Goal: Navigation & Orientation: Find specific page/section

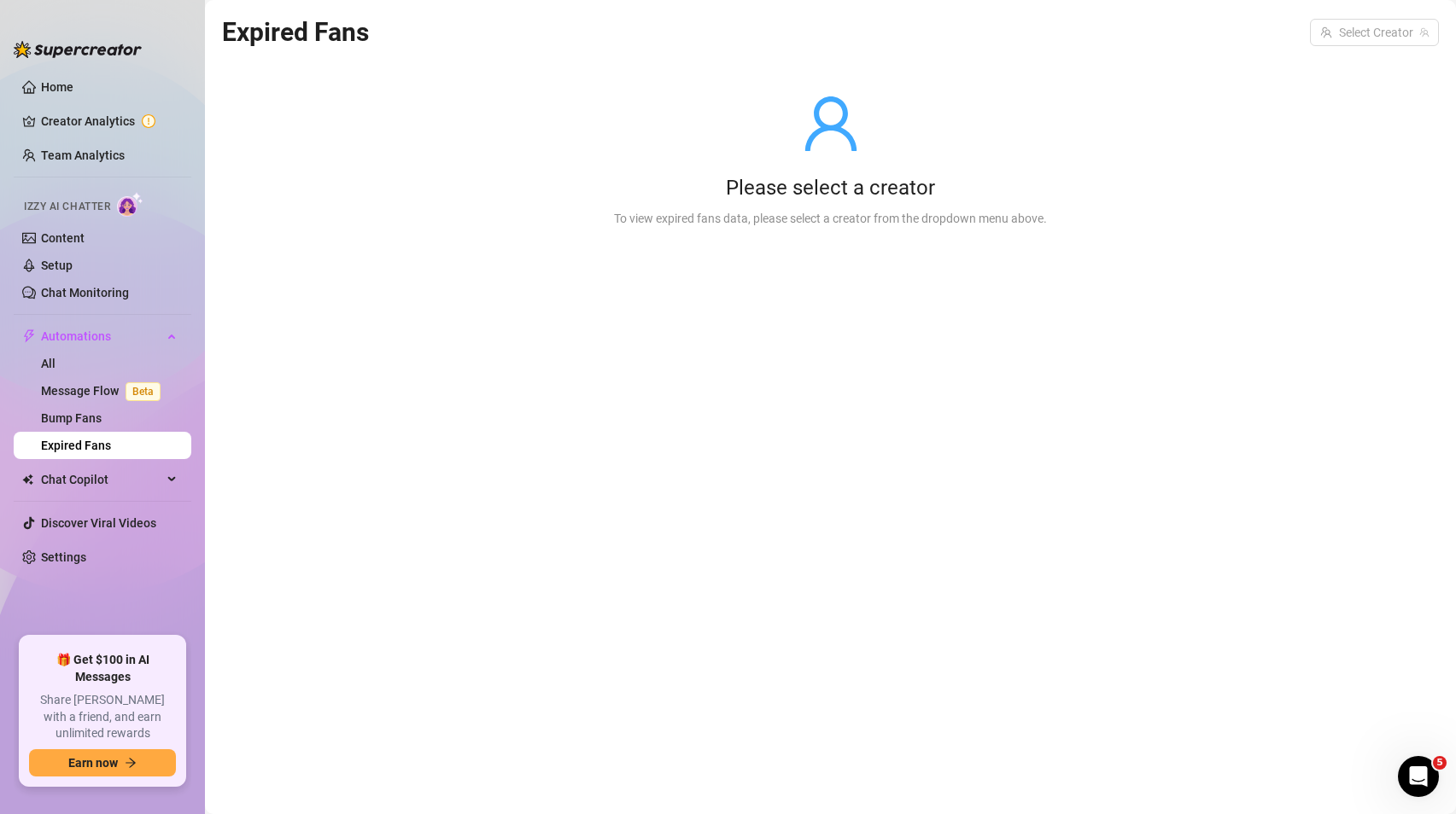
click at [36, 102] on ul "Home Creator Analytics Team Analytics Izzy AI Chatter Content Setup Chat Monito…" at bounding box center [102, 348] width 177 height 563
click at [41, 94] on link "Home" at bounding box center [58, 86] width 32 height 13
